Goal: Transaction & Acquisition: Purchase product/service

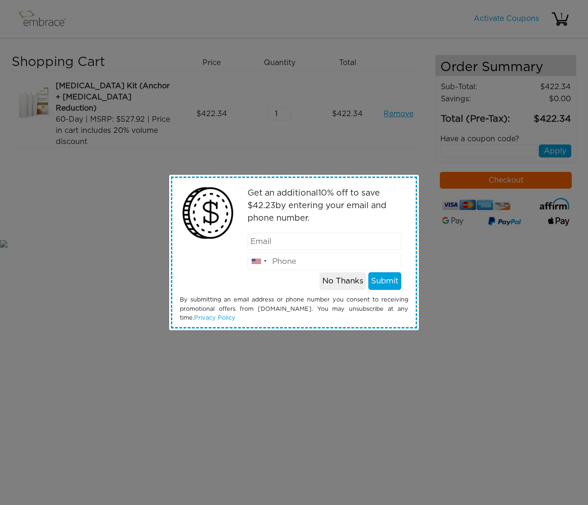
click at [309, 245] on input "email" at bounding box center [325, 242] width 154 height 18
type input "[EMAIL_ADDRESS][DOMAIN_NAME]"
type input "7608158551"
click at [381, 280] on button "Submit" at bounding box center [384, 281] width 33 height 18
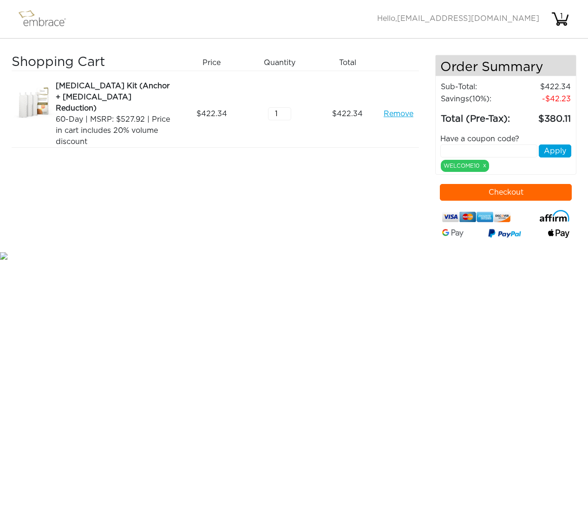
click at [508, 152] on input "text" at bounding box center [488, 150] width 97 height 13
click at [485, 167] on link "x" at bounding box center [484, 165] width 3 height 8
click at [486, 166] on link "x" at bounding box center [484, 165] width 3 height 8
click at [487, 167] on div "WELCOME10 x" at bounding box center [465, 166] width 48 height 12
click at [486, 164] on link "x" at bounding box center [484, 165] width 3 height 8
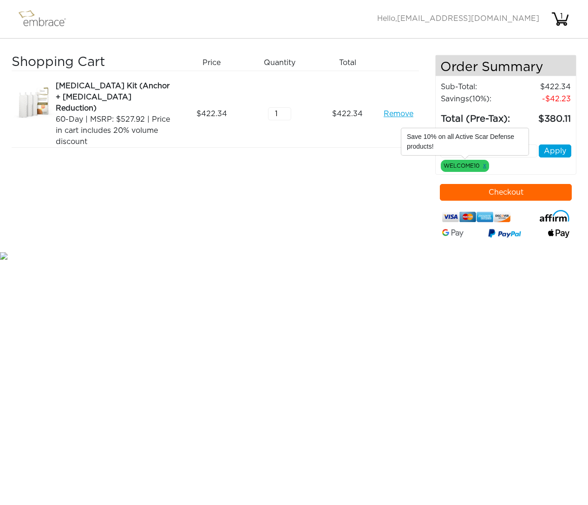
click at [486, 164] on link "x" at bounding box center [484, 165] width 3 height 8
click at [481, 150] on input "text" at bounding box center [488, 150] width 97 height 13
type input "STACKANDSAVE"
click at [548, 154] on button "Apply" at bounding box center [555, 150] width 33 height 13
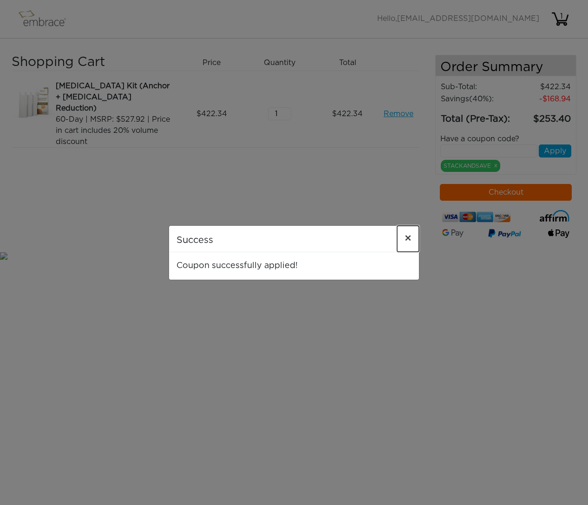
click at [408, 239] on span "×" at bounding box center [408, 238] width 7 height 11
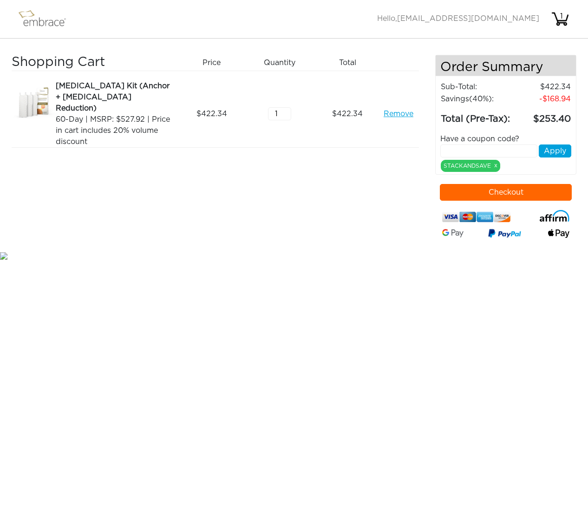
click at [514, 188] on button "Checkout" at bounding box center [506, 192] width 132 height 17
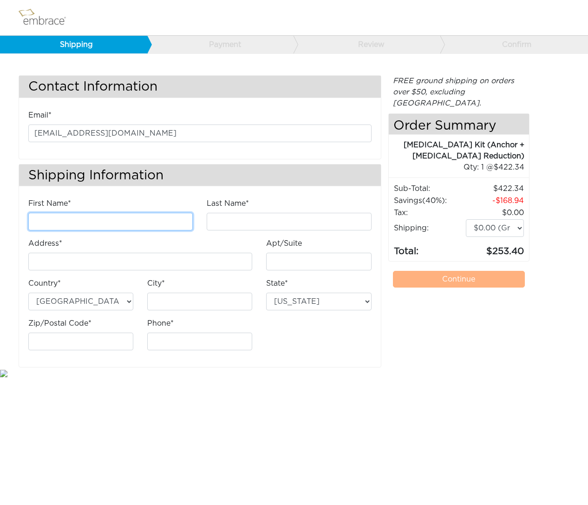
click at [124, 218] on input "First Name*" at bounding box center [110, 222] width 164 height 18
type input "sharon"
type input "blumenthal"
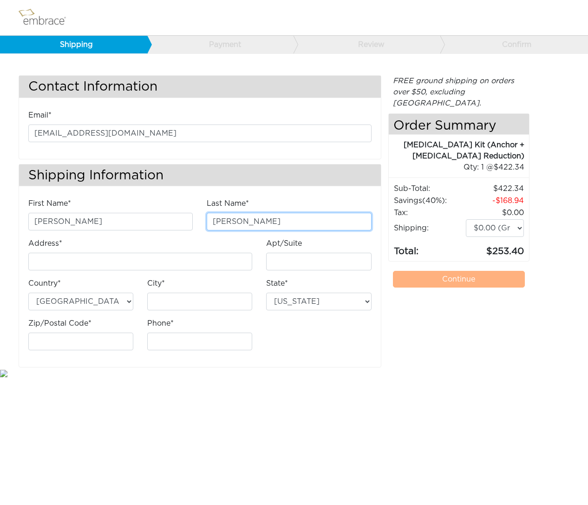
type input "3645 Copper Crest Road"
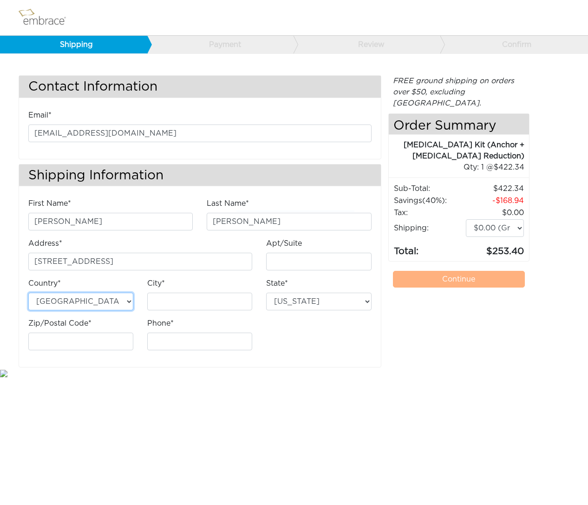
type input "Encinitas"
select select "CA"
type input "92024"
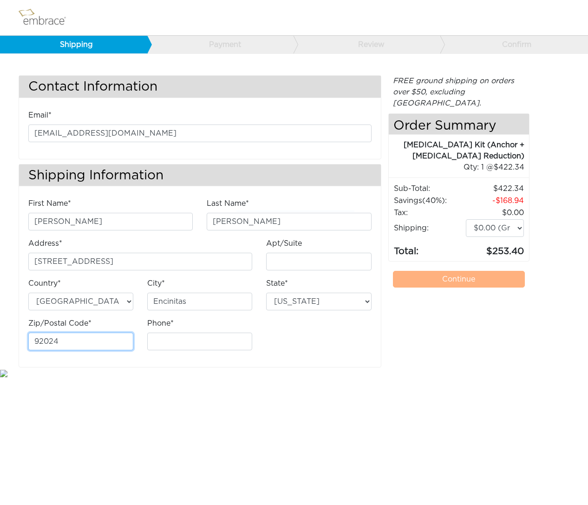
type input "7608158551"
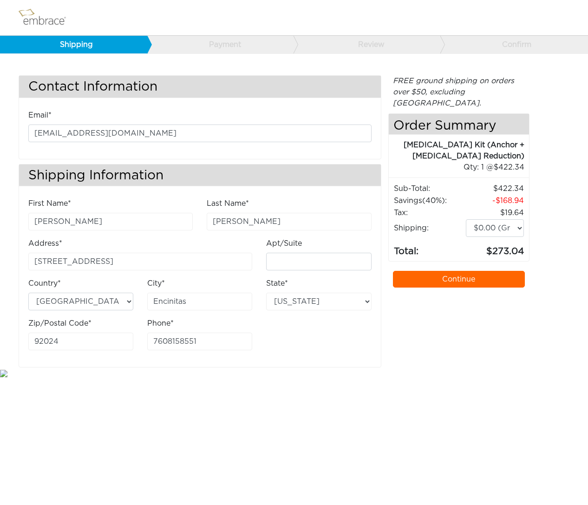
click at [440, 271] on link "Continue" at bounding box center [459, 279] width 132 height 17
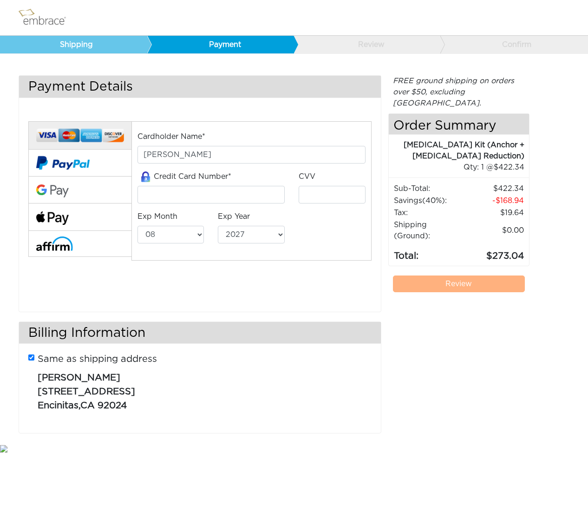
select select "8"
select select "2027"
click at [221, 199] on input "tel" at bounding box center [210, 195] width 147 height 18
type input "4266902077163283"
type input "843"
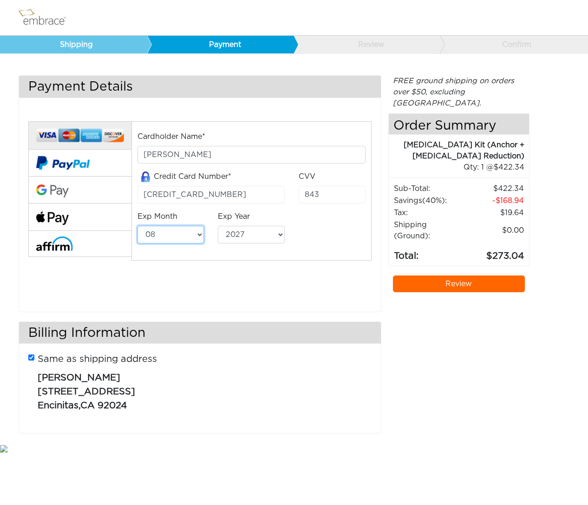
click at [177, 237] on select "01 02 03 04 05 06 07 08 09 10 11 12" at bounding box center [170, 235] width 67 height 18
select select "10"
click at [137, 226] on select "01 02 03 04 05 06 07 08 09 10 11 12" at bounding box center [170, 235] width 67 height 18
click at [240, 234] on select "2025 2026 2027 2028 2029 2030 2031 2032 2033 2034 2035 2036 2037 2038 2039" at bounding box center [251, 235] width 67 height 18
select select "2029"
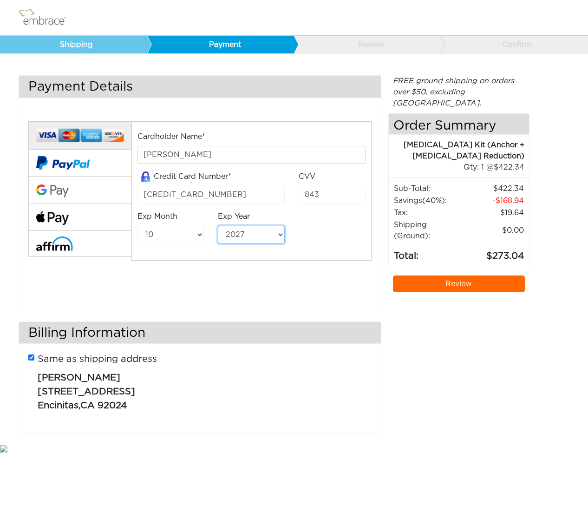
click at [218, 226] on select "2025 2026 2027 2028 2029 2030 2031 2032 2033 2034 2035 2036 2037 2038 2039" at bounding box center [251, 235] width 67 height 18
click at [450, 275] on link "Review" at bounding box center [459, 283] width 132 height 17
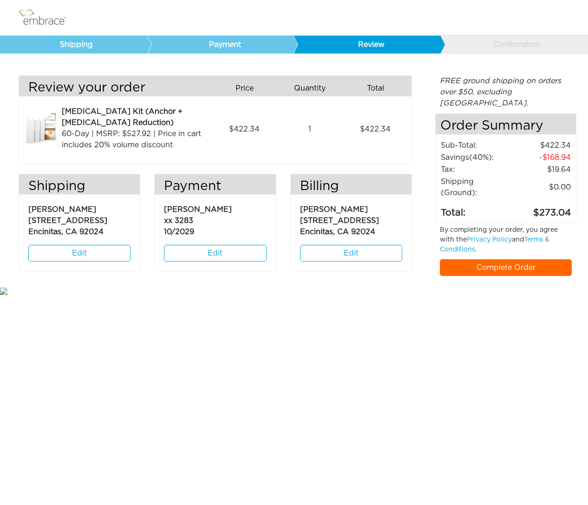
click at [471, 259] on link "Complete Order" at bounding box center [506, 267] width 132 height 17
